Goal: Information Seeking & Learning: Learn about a topic

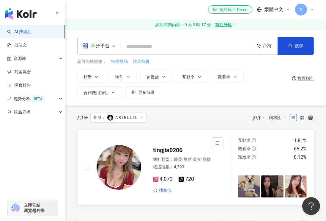
click at [165, 192] on span "找相似" at bounding box center [165, 190] width 12 height 6
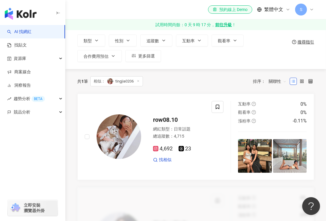
scroll to position [11, 0]
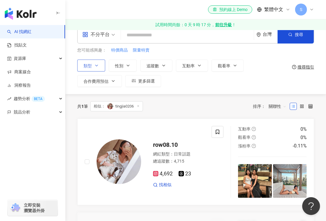
click at [101, 64] on button "類型" at bounding box center [91, 65] width 28 height 12
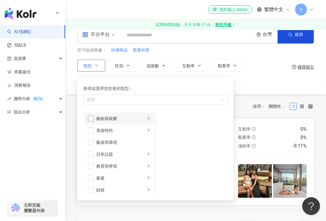
click at [93, 116] on span "button" at bounding box center [91, 118] width 6 height 6
click at [89, 130] on span "button" at bounding box center [91, 130] width 6 height 6
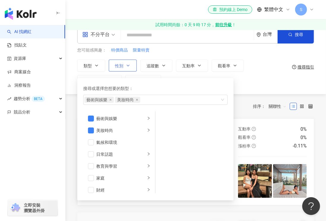
click at [123, 68] on button "性別" at bounding box center [123, 65] width 28 height 12
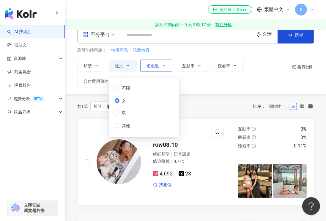
click at [160, 66] on button "追蹤數" at bounding box center [156, 65] width 32 height 12
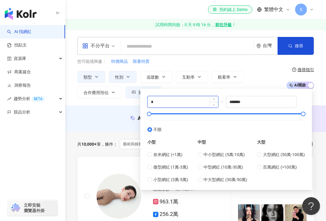
click at [171, 102] on input "*" at bounding box center [183, 101] width 70 height 11
type input "*****"
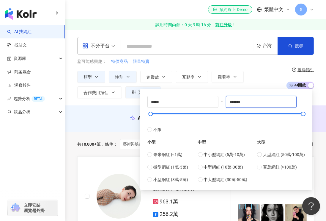
drag, startPoint x: 254, startPoint y: 101, endPoint x: 225, endPoint y: 99, distance: 28.3
click at [225, 99] on div "***** - ******* 不限 小型 奈米網紅 (<1萬) 微型網紅 (1萬-3萬) 小型網紅 (3萬-5萬) 中型 中小型網紅 (5萬-10萬) 中型…" at bounding box center [226, 139] width 158 height 87
type input "*****"
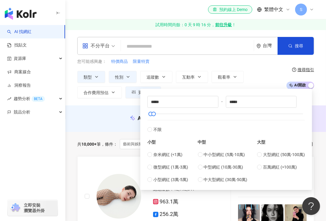
click at [252, 79] on div "類型 性別 追蹤數 互動率 觀看率 合作費用預估 更多篩選 不限 女 男 其他 ***** - ***** 不限 小型 奈米網紅 (<1萬) 微型網紅 (1萬…" at bounding box center [179, 84] width 205 height 27
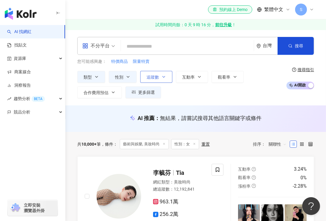
click at [161, 75] on button "追蹤數" at bounding box center [156, 77] width 32 height 12
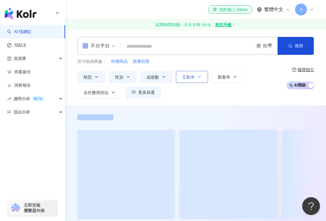
click at [199, 77] on icon "button" at bounding box center [199, 76] width 2 height 1
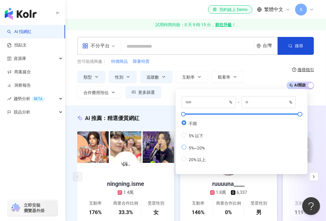
type input "*"
type input "**"
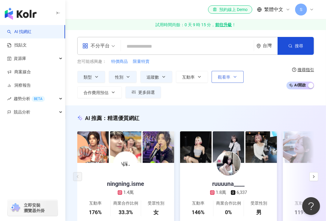
click at [235, 77] on icon "button" at bounding box center [235, 76] width 2 height 1
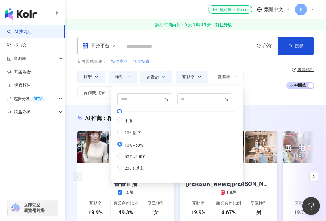
type input "**"
click at [265, 98] on div "不分平台 台灣 搜尋 您可能感興趣： 特價商品 限量特賣 類型 性別 追蹤數 互動率 觀看率 合作費用預估 更多篩選 不限 女 男 其他 ***** - **…" at bounding box center [195, 67] width 261 height 75
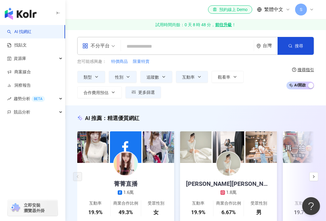
scroll to position [30, 0]
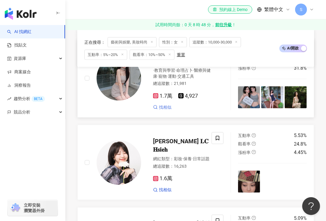
scroll to position [713, 0]
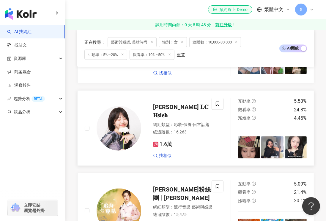
click at [167, 158] on span "找相似" at bounding box center [165, 155] width 12 height 6
click at [173, 119] on span "𝐉𝐞𝐧𝐧𝐲 𝐋𝐂 𝐇𝐬𝐢𝐞𝐡" at bounding box center [180, 110] width 55 height 15
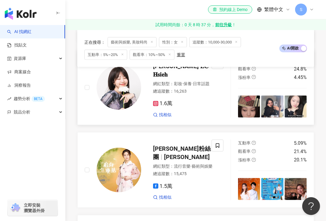
scroll to position [802, 0]
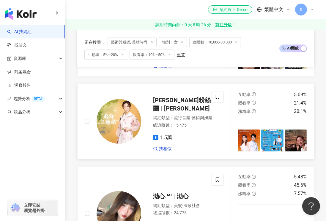
click at [171, 112] on span "林姍粉絲團" at bounding box center [182, 103] width 58 height 15
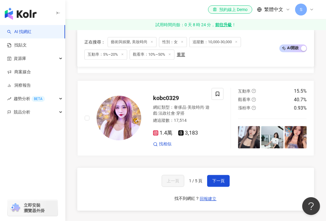
scroll to position [1159, 0]
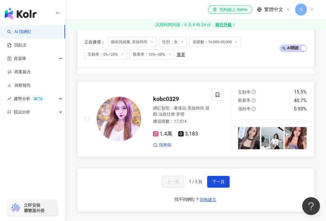
click at [204, 110] on span "·" at bounding box center [204, 108] width 1 height 5
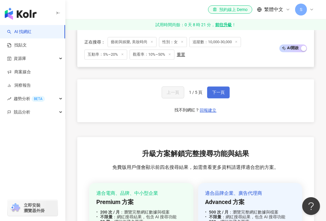
click at [222, 95] on span "下一頁" at bounding box center [218, 92] width 12 height 5
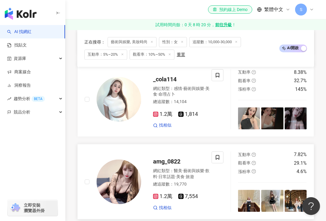
scroll to position [1055, 0]
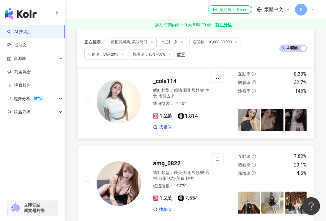
click at [176, 92] on span "感情" at bounding box center [178, 90] width 8 height 5
click at [174, 98] on span "命理占卜" at bounding box center [166, 95] width 17 height 5
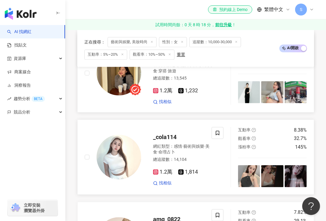
click at [164, 67] on span "保養" at bounding box center [181, 62] width 56 height 11
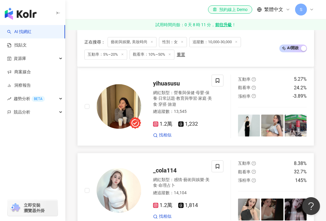
scroll to position [847, 0]
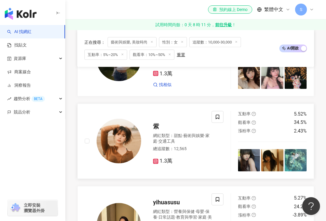
click at [169, 137] on div "網紅類型 ： 甜點 · 藝術與娛樂 · 家庭 · 交通工具" at bounding box center [183, 139] width 60 height 12
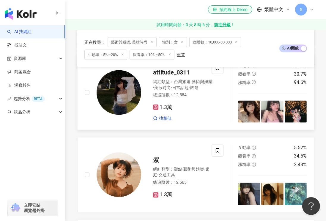
scroll to position [788, 0]
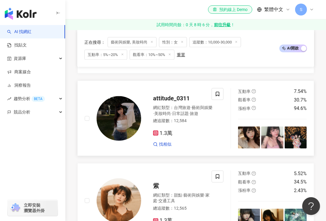
click at [186, 111] on span "日常話題" at bounding box center [180, 113] width 17 height 5
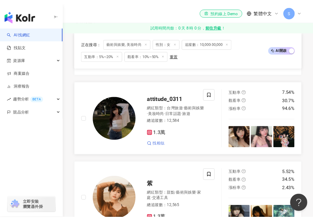
scroll to position [751, 0]
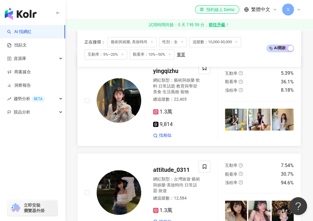
click at [173, 74] on span "yingqizhu" at bounding box center [165, 70] width 25 height 7
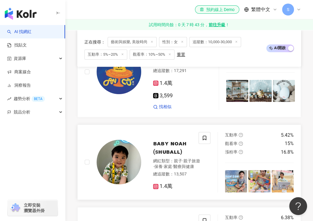
scroll to position [335, 0]
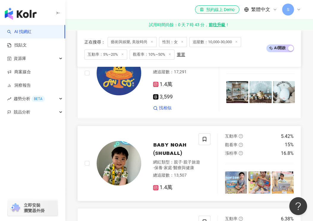
click at [167, 159] on div "網紅類型 ： 親子 · 親子旅遊 · 保養 · 家庭 · 醫療與健康" at bounding box center [176, 165] width 47 height 12
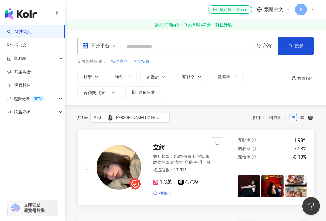
click at [164, 196] on span "找相似" at bounding box center [165, 193] width 12 height 6
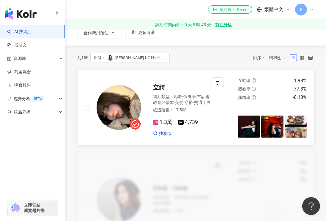
scroll to position [59, 0]
click at [194, 105] on span "交通工具" at bounding box center [202, 102] width 17 height 5
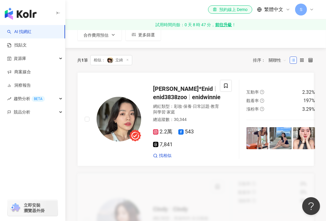
scroll to position [30, 0]
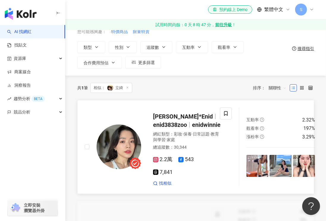
click at [192, 128] on span "enidwinnie" at bounding box center [206, 124] width 29 height 7
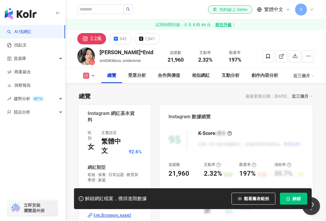
scroll to position [89, 0]
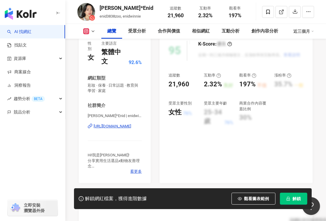
click at [114, 126] on div "https://www.instagram.com/enidwinnie/" at bounding box center [112, 125] width 37 height 5
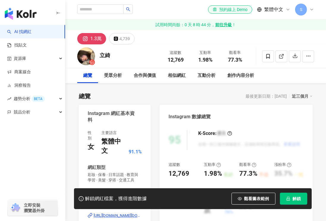
click at [120, 213] on div "https://www.instagram.com/li.qi_93/" at bounding box center [118, 215] width 48 height 5
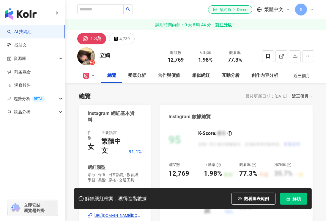
scroll to position [119, 0]
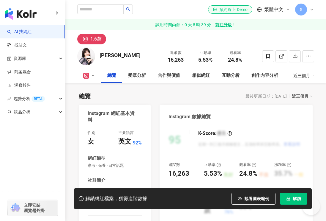
click at [126, 111] on div "Instagram 網紅基本資料" at bounding box center [113, 116] width 51 height 13
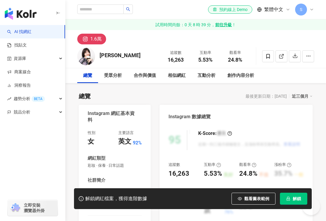
click at [116, 198] on div "https://www.instagram.com/bobajenny_/" at bounding box center [112, 200] width 37 height 5
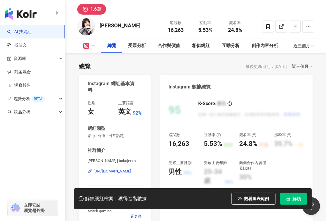
scroll to position [89, 0]
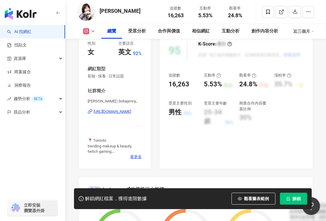
click at [295, 199] on span "解鎖" at bounding box center [297, 198] width 8 height 5
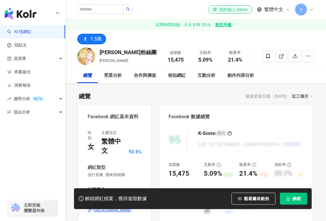
click at [119, 207] on div "[URL][DOMAIN_NAME]" at bounding box center [112, 209] width 37 height 5
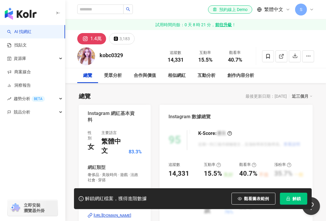
click at [119, 213] on div "https://www.instagram.com/kobc0329/" at bounding box center [112, 215] width 37 height 5
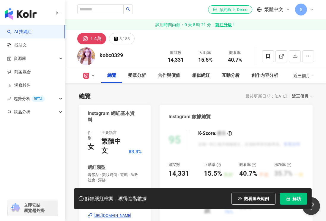
scroll to position [119, 0]
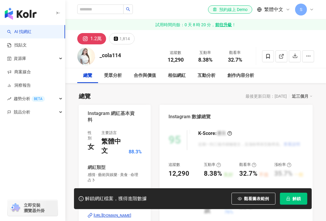
click at [124, 213] on div "[URL][DOMAIN_NAME]" at bounding box center [112, 215] width 37 height 5
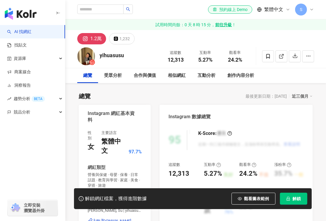
click at [106, 218] on div "https://www.instagram.com/yihuasusu/" at bounding box center [112, 220] width 37 height 5
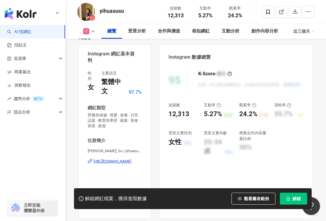
click at [115, 160] on div "https://www.instagram.com/yihuasusu/" at bounding box center [112, 160] width 37 height 5
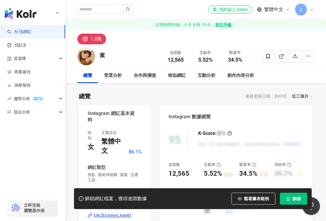
scroll to position [59, 0]
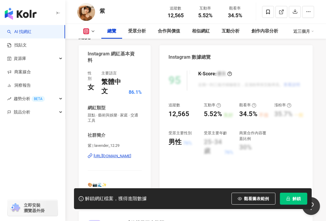
click at [112, 154] on div "https://www.instagram.com/lavender_12.29/" at bounding box center [112, 155] width 37 height 5
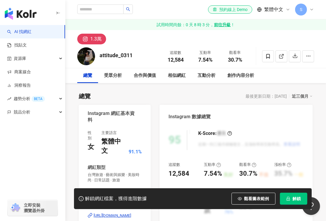
click at [122, 213] on div "[URL][DOMAIN_NAME]" at bounding box center [112, 215] width 37 height 5
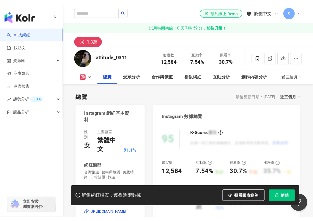
scroll to position [59, 0]
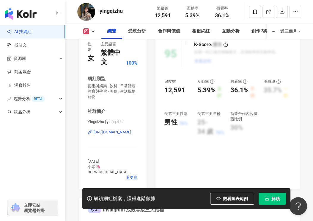
scroll to position [89, 0]
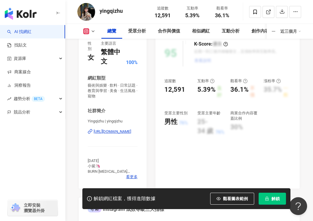
click at [127, 130] on div "[URL][DOMAIN_NAME]" at bounding box center [112, 131] width 37 height 5
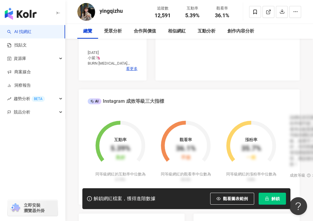
scroll to position [30, 0]
